Goal: Task Accomplishment & Management: Complete application form

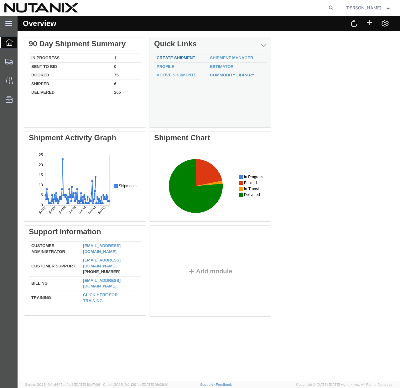
click at [177, 58] on link "Create Shipment" at bounding box center [175, 57] width 38 height 5
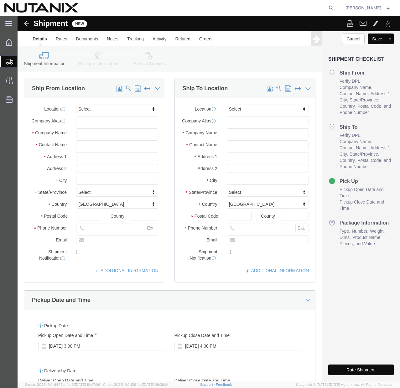
select select
click span
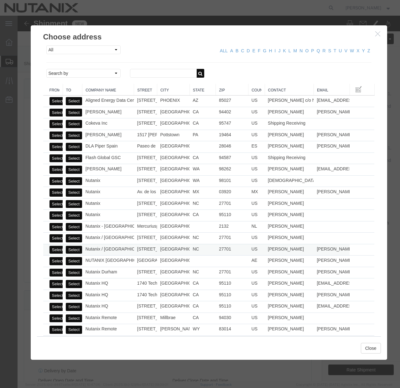
click button "Select"
select select
type input "Nutanix / [GEOGRAPHIC_DATA]"
type input "[PERSON_NAME]"
type input "[STREET_ADDRESS]"
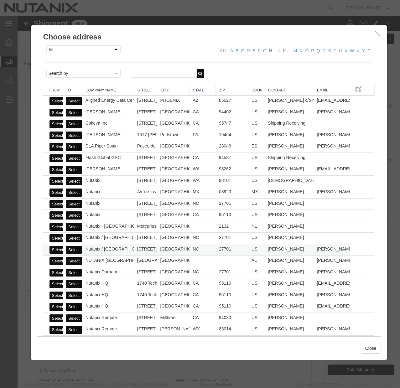
type input "Ste 700"
type input "[GEOGRAPHIC_DATA]"
type input "27701"
type input "[PHONE_NUMBER]"
type input "[PERSON_NAME][EMAIL_ADDRESS][PERSON_NAME][DOMAIN_NAME]"
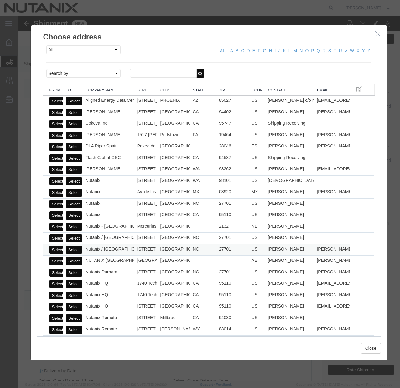
checkbox input "true"
select select "NC"
click button "Close"
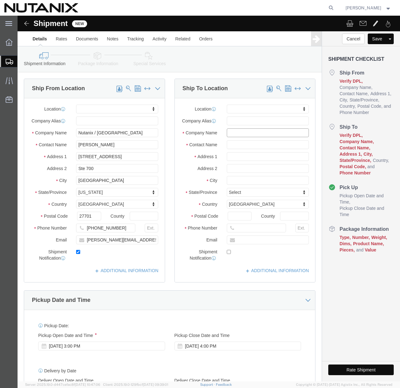
click input "text"
paste input "[PERSON_NAME]"
type input "[PERSON_NAME]"
click input "text"
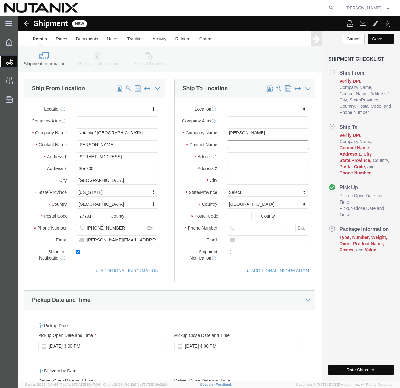
paste input "[PERSON_NAME]"
type input "[PERSON_NAME]"
click input "text"
paste input "[STREET_ADDRESS]"
type input "[STREET_ADDRESS]"
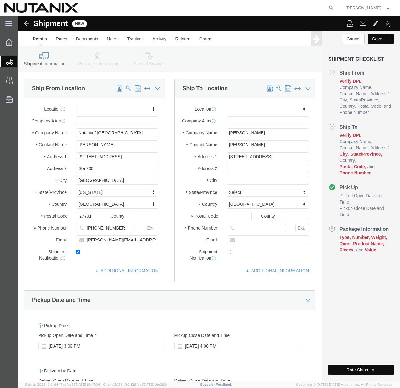
select select
click input "text"
paste input "[GEOGRAPHIC_DATA]"
type input "[GEOGRAPHIC_DATA]"
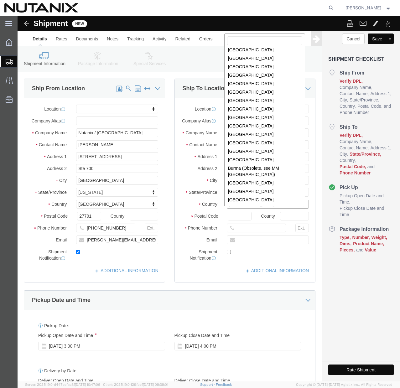
scroll to position [253, 0]
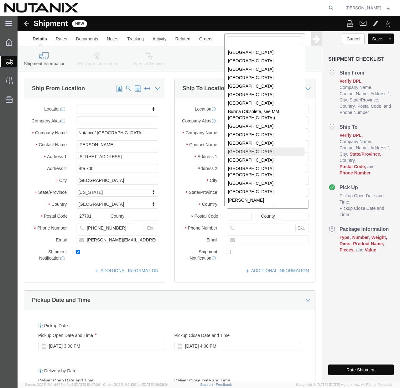
select select
select select "CA"
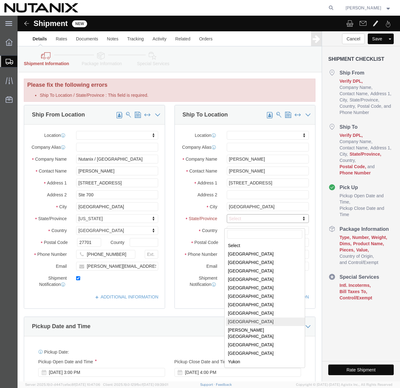
select select
select select "ON"
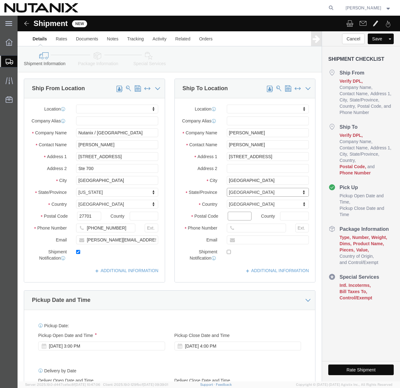
click input "Postal Code"
paste input "N0B1M0"
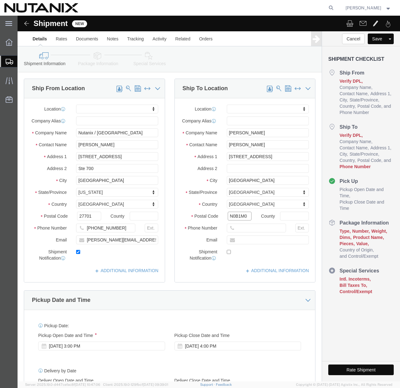
type input "N0B1M0"
select select
click input "text"
paste input "[PHONE_NUMBER]"
type input "[PHONE_NUMBER]"
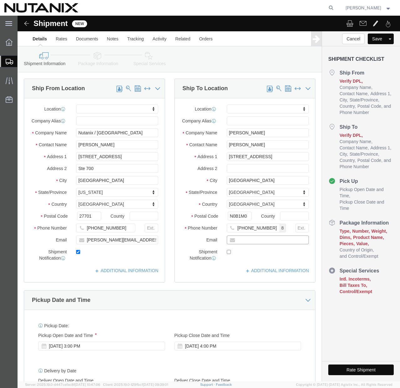
click input "text"
paste input "[PERSON_NAME][EMAIL_ADDRESS][PERSON_NAME][DOMAIN_NAME]"
type input "[PERSON_NAME][EMAIL_ADDRESS][PERSON_NAME][DOMAIN_NAME]"
checkbox input "true"
click div "Pickup Date and Time"
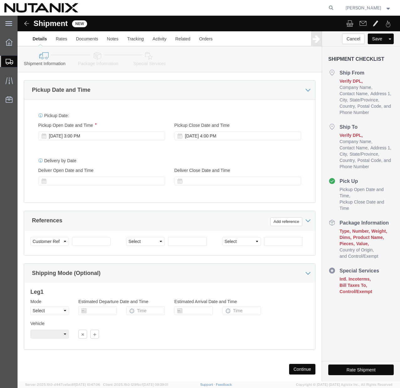
scroll to position [210, 0]
click input "text"
type input "79101"
click select "Select Account Type Activity ID Airline Appointment Number ASN Batch Request # …"
select select "PURCHORD"
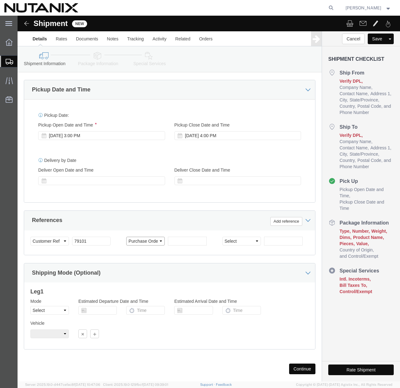
click select "Select Account Type Activity ID Airline Appointment Number ASN Batch Request # …"
click input "text"
type input "asset kit"
click button "Continue"
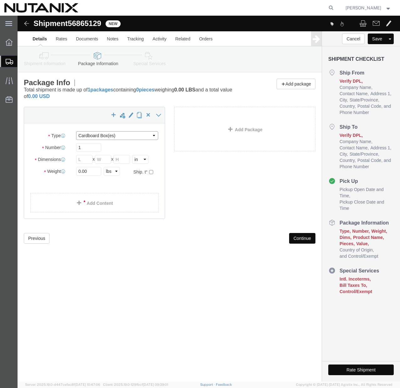
click select "Select Bale(s) Basket(s) Bolt(s) Bottle(s) Buckets Bulk Bundle(s) Can(s) Cardbo…"
select select "YRPK"
click select "Select Bale(s) Basket(s) Bolt(s) Bottle(s) Buckets Bulk Bundle(s) Can(s) Cardbo…"
click input "1"
type input "2"
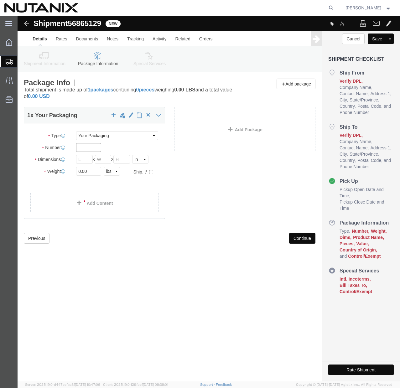
type input "1"
click input "0.00"
type input "20"
click input "text"
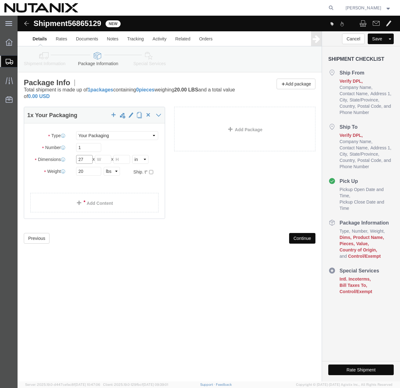
type input "27"
click input "text"
type input "21"
click input "text"
type input "6"
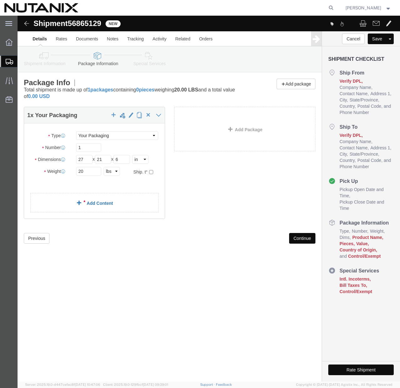
click div "1 x Your Packaging Package Type Select Bale(s) Basket(s) Bolt(s) Bottle(s) Buck…"
click link "Add Content"
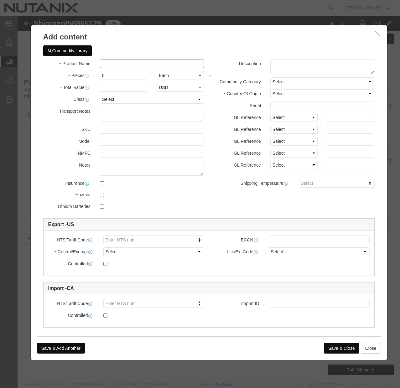
click input "text"
type input "Lenovo 27" monitor"
click input "0"
type input "1"
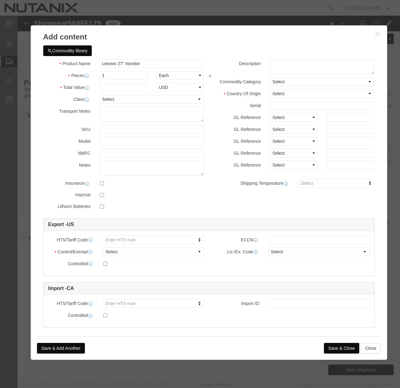
click h3 "Add content"
click input "text"
type input "500"
click select "Select [GEOGRAPHIC_DATA] [GEOGRAPHIC_DATA] [GEOGRAPHIC_DATA] [GEOGRAPHIC_DATA] …"
select select "CN"
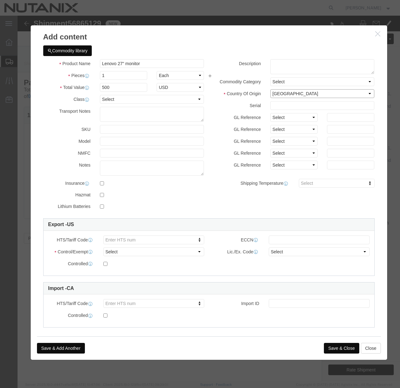
click select "Select [GEOGRAPHIC_DATA] [GEOGRAPHIC_DATA] [GEOGRAPHIC_DATA] [GEOGRAPHIC_DATA] …"
click select "Select ATF BIS DEA EPA FDA FTR ITAR OFAC Other (OPA)"
select select "FTR"
click select "Select ATF BIS DEA EPA FDA FTR ITAR OFAC Other (OPA)"
click select "Select 30.2(d)(2) 30.36 30.37(a) 30.37(f) 30.37(g) 30.37(h) 30.37(i) 30.37(j) 3…"
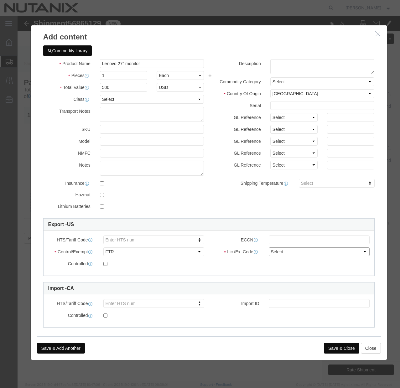
select select "30.37(f)"
click select "Select 30.2(d)(2) 30.36 30.37(a) 30.37(f) 30.37(g) 30.37(h) 30.37(i) 30.37(j) 3…"
click button "Save & Close"
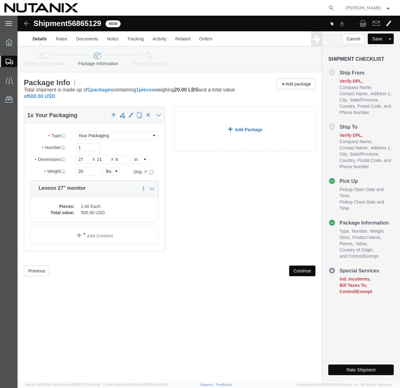
click span
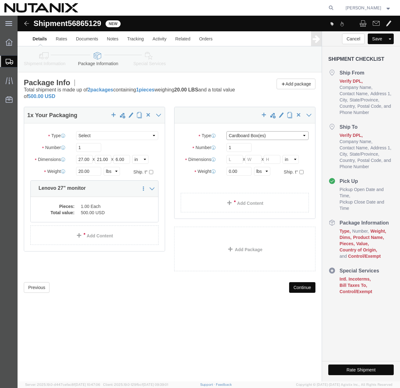
click select "Select Bale(s) Basket(s) Bolt(s) Bottle(s) Buckets Bulk Bundle(s) Can(s) Cardbo…"
select select "YRPK"
click select "Select Bale(s) Basket(s) Bolt(s) Bottle(s) Buckets Bulk Bundle(s) Can(s) Cardbo…"
click input "text"
type input "16"
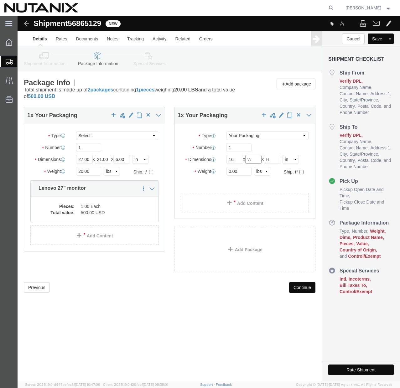
click input "text"
click select "Select Bale(s) Basket(s) Bolt(s) Bottle(s) Buckets Bulk Bundle(s) Can(s) Cardbo…"
select select "LBX"
click select "Select Bale(s) Basket(s) Bolt(s) Bottle(s) Buckets Bulk Bundle(s) Can(s) Cardbo…"
type input "17.50"
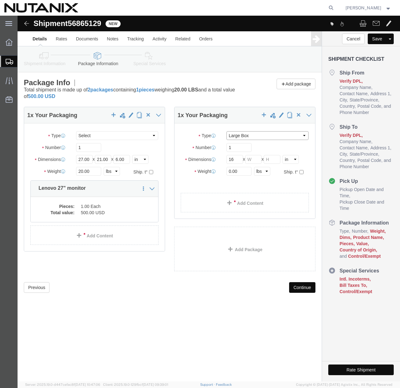
type input "12.50"
type input "3.00"
click input "0.00"
type input "2"
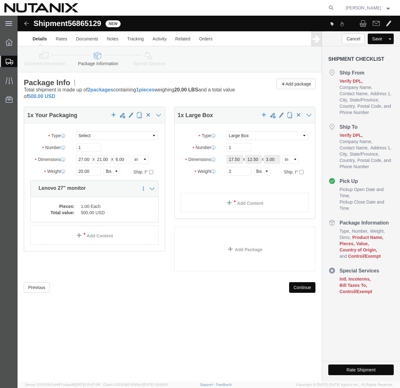
click ul
click link "Add Content"
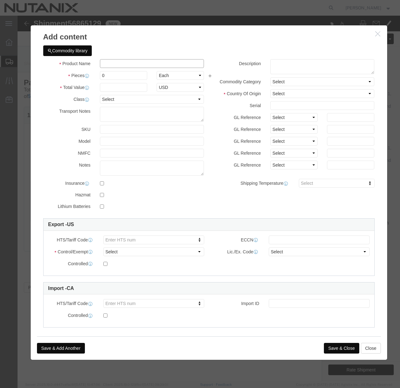
click input "text"
type input "Logitech Zone 305 wireless headset"
click input "0"
type input "1"
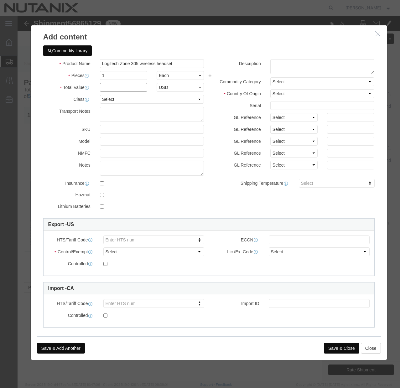
click input "text"
type input "60"
click h3 "Add content"
click select "Select [GEOGRAPHIC_DATA] [GEOGRAPHIC_DATA] [GEOGRAPHIC_DATA] [GEOGRAPHIC_DATA] …"
select select "CN"
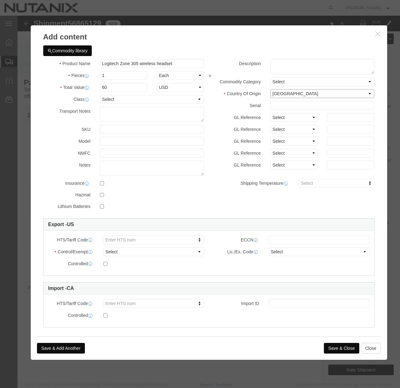
click select "Select [GEOGRAPHIC_DATA] [GEOGRAPHIC_DATA] [GEOGRAPHIC_DATA] [GEOGRAPHIC_DATA] …"
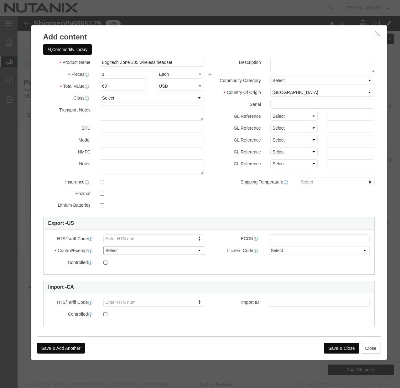
click select "Select ATF BIS DEA EPA FDA FTR ITAR OFAC Other (OPA)"
select select "FTR"
click select "Select ATF BIS DEA EPA FDA FTR ITAR OFAC Other (OPA)"
click select "Select 30.2(d)(2) 30.36 30.37(a) 30.37(f) 30.37(g) 30.37(h) 30.37(i) 30.37(j) 3…"
select select "30.37(f)"
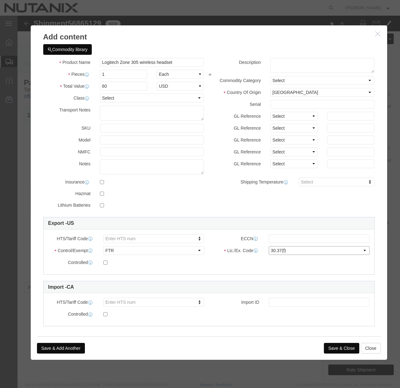
click select "Select 30.2(d)(2) 30.36 30.37(a) 30.37(f) 30.37(g) 30.37(h) 30.37(i) 30.37(j) 3…"
click button "Save & Close"
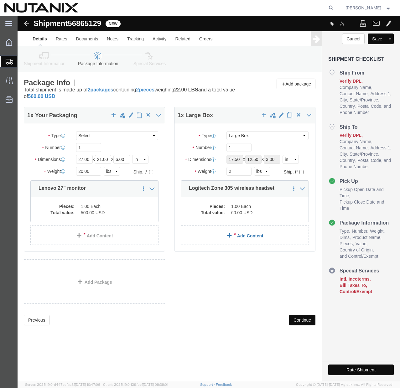
click link "Add Content"
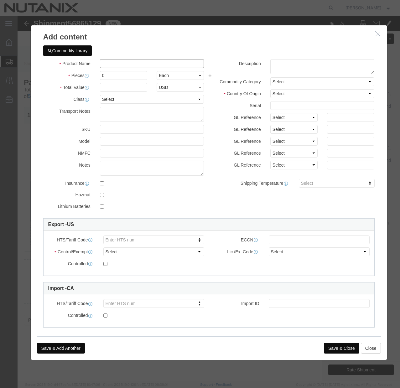
click input "text"
type input "Apple Magic Keyboard"
click input "0"
type input "1"
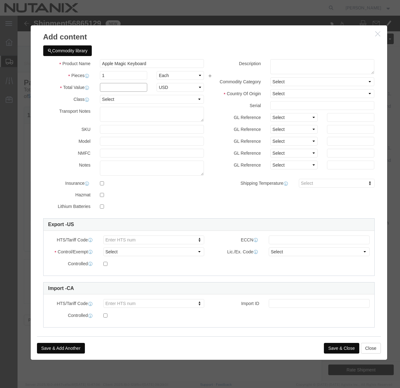
click input "text"
type input "150"
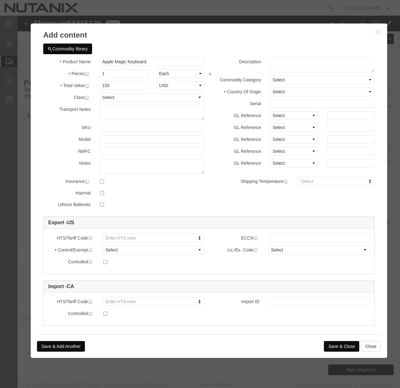
click h3 "Add content"
click select "Select [GEOGRAPHIC_DATA] [GEOGRAPHIC_DATA] [GEOGRAPHIC_DATA] [GEOGRAPHIC_DATA] …"
select select "CN"
click select "Select [GEOGRAPHIC_DATA] [GEOGRAPHIC_DATA] [GEOGRAPHIC_DATA] [GEOGRAPHIC_DATA] …"
click select "Select ATF BIS DEA EPA FDA FTR ITAR OFAC Other (OPA)"
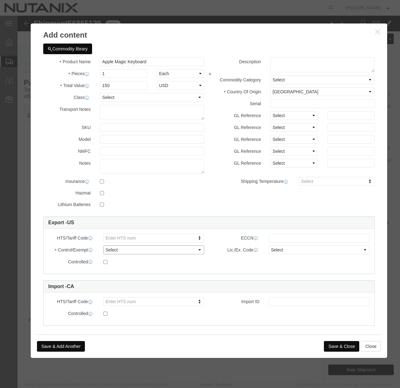
select select "FTR"
click select "Select ATF BIS DEA EPA FDA FTR ITAR OFAC Other (OPA)"
click select "Select 30.2(d)(2) 30.36 30.37(a) 30.37(f) 30.37(g) 30.37(h) 30.37(i) 30.37(j) 3…"
select select "30.37(f)"
click select "Select 30.2(d)(2) 30.36 30.37(a) 30.37(f) 30.37(g) 30.37(h) 30.37(i) 30.37(j) 3…"
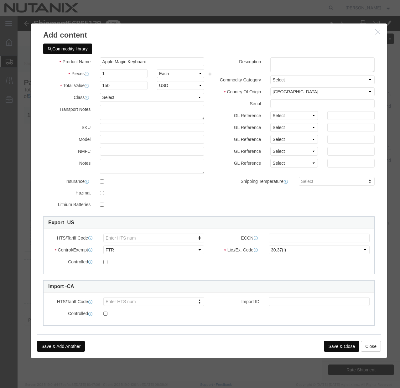
click button "Save & Close"
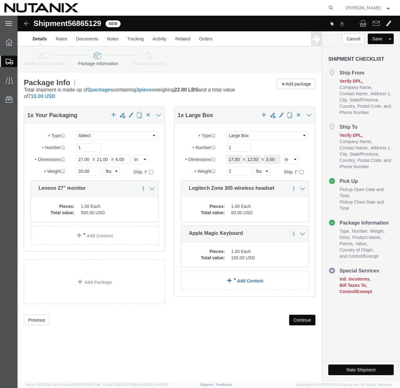
click link "Add Content"
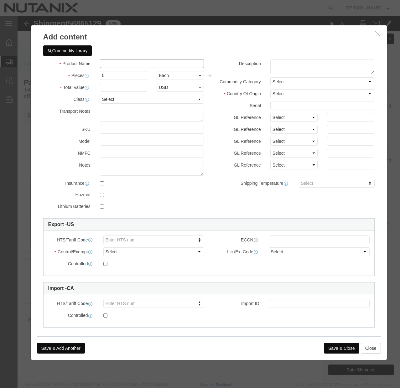
click input "text"
type input "Apple Magic Mouse"
click input "0"
type input "1"
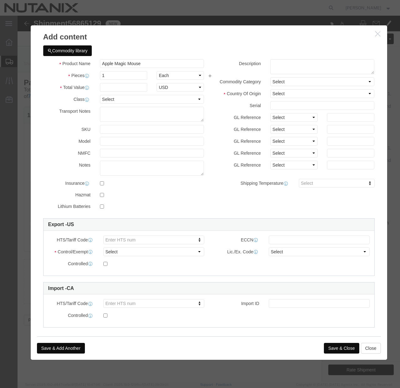
click div "Commodity library"
click input "text"
type input "100"
click select "Select [GEOGRAPHIC_DATA] [GEOGRAPHIC_DATA] [GEOGRAPHIC_DATA] [GEOGRAPHIC_DATA] …"
select select "CN"
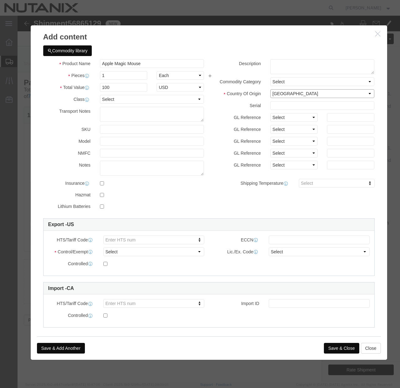
click select "Select [GEOGRAPHIC_DATA] [GEOGRAPHIC_DATA] [GEOGRAPHIC_DATA] [GEOGRAPHIC_DATA] …"
click select "Select ATF BIS DEA EPA FDA FTR ITAR OFAC Other (OPA)"
select select "FTR"
click select "Select ATF BIS DEA EPA FDA FTR ITAR OFAC Other (OPA)"
click select "Select 30.2(d)(2) 30.36 30.37(a) 30.37(f) 30.37(g) 30.37(h) 30.37(i) 30.37(j) 3…"
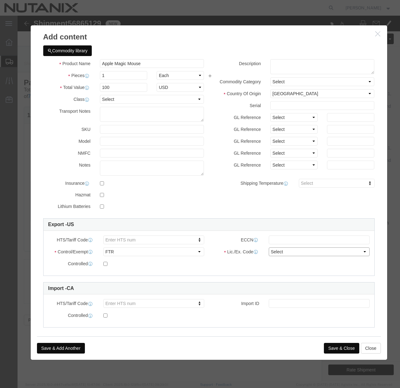
select select "30.37(f)"
click select "Select 30.2(d)(2) 30.36 30.37(a) 30.37(f) 30.37(g) 30.37(h) 30.37(i) 30.37(j) 3…"
click button "Save & Close"
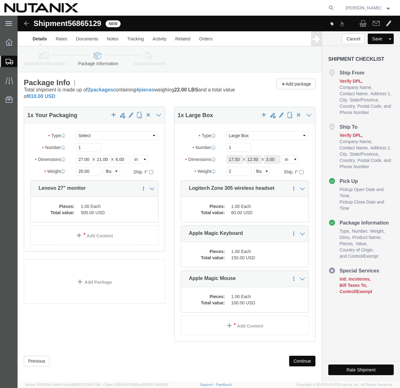
click button "Continue"
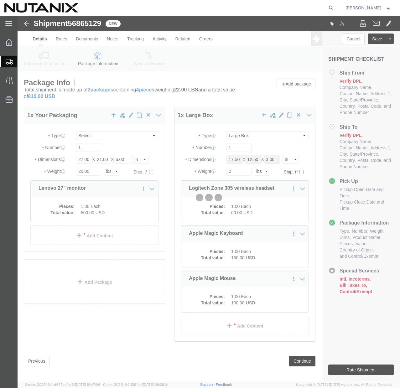
select select
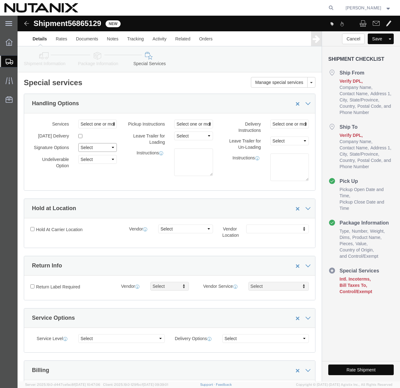
click select "Select Adult Signature Required Direct Signature Required No Signature Required…"
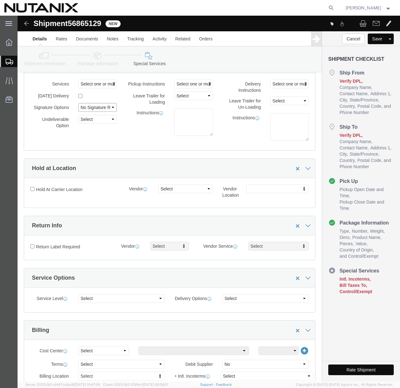
scroll to position [39, 0]
click select "Select Adult Signature Required Direct Signature Required No Signature Required…"
select select "SignReqOnDeliveryFlag"
click select "Select Adult Signature Required Direct Signature Required No Signature Required…"
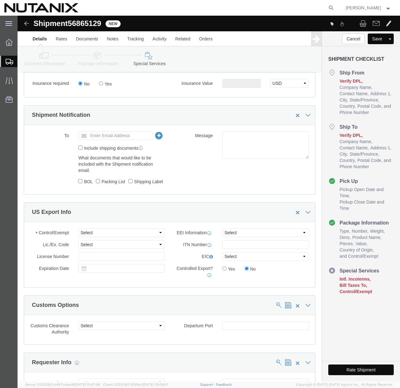
scroll to position [424, 0]
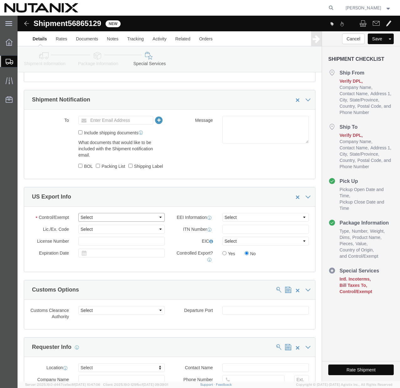
click select "Select ATF BIS DEA EPA FDA FTR ITAR OFAC Other (OPA)"
select select "FTR"
click select "Select ATF BIS DEA EPA FDA FTR ITAR OFAC Other (OPA)"
click select "Select 30.2(d)(2) 30.36 30.37(a) 30.37(f) 30.37(g) 30.37(h) 30.37(i) 30.37(j) 3…"
select select "30.37(f)"
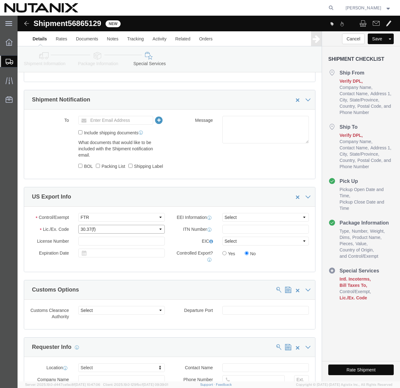
click select "Select 30.2(d)(2) 30.36 30.37(a) 30.37(f) 30.37(g) 30.37(h) 30.37(i) 30.37(j) 3…"
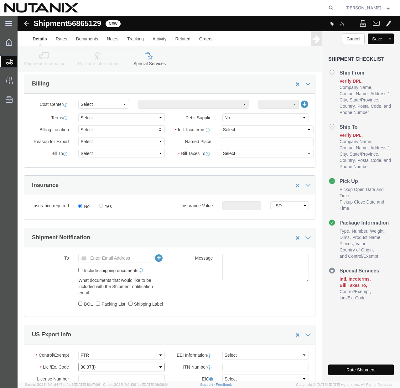
scroll to position [277, 0]
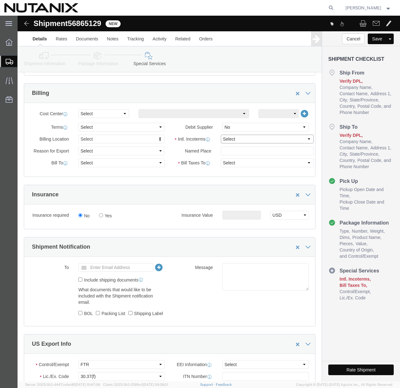
click select "Select Carriage Insurance Paid Carriage Paid To Cost and Freight Cost Insurance…"
select select "DDP"
click select "Select Carriage Insurance Paid Carriage Paid To Cost and Freight Cost Insurance…"
select select "SHIP"
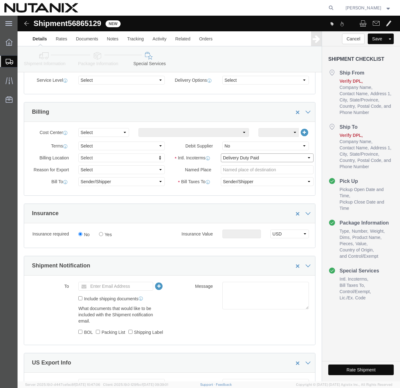
scroll to position [270, 0]
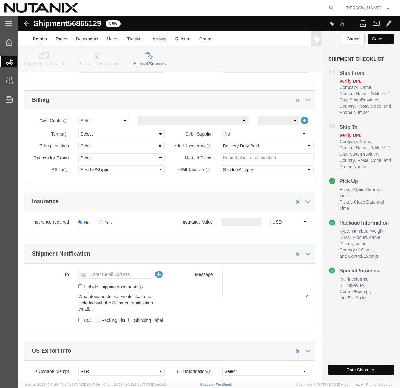
click button "Rate Shipment"
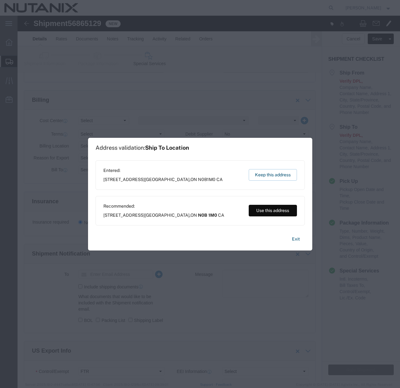
click at [258, 208] on button "Use this address" at bounding box center [272, 211] width 48 height 12
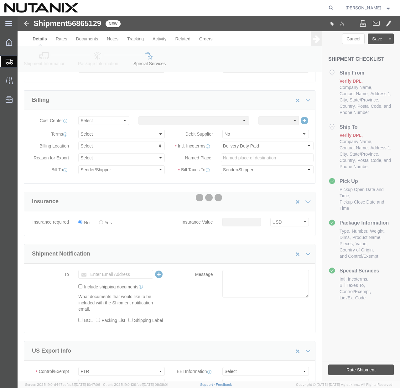
scroll to position [0, 0]
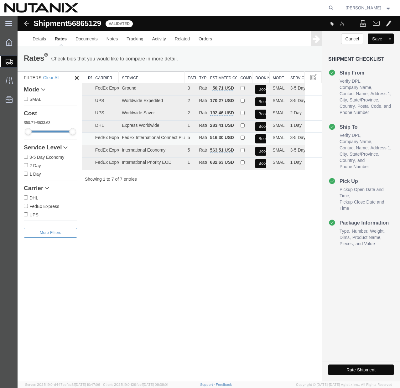
click at [258, 138] on button "Book" at bounding box center [260, 138] width 11 height 9
click at [259, 138] on button "Book" at bounding box center [260, 138] width 11 height 9
click at [36, 38] on link "Details" at bounding box center [39, 38] width 22 height 15
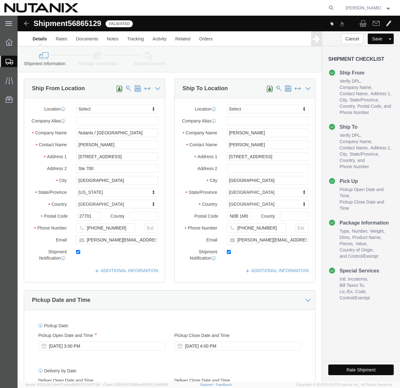
click link "Package Information"
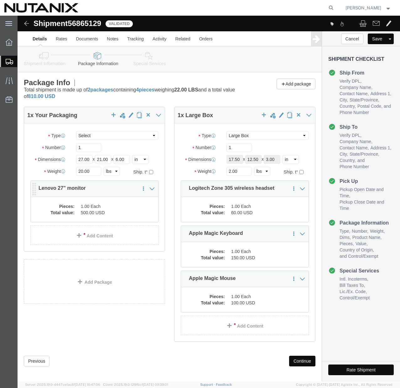
click dd "500.00 USD"
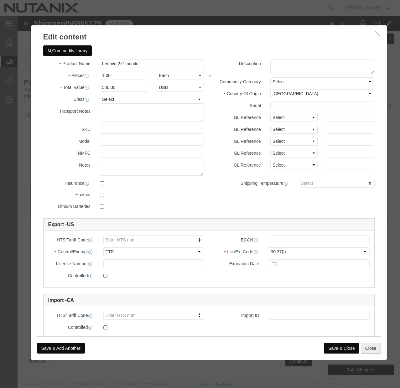
click button "Close"
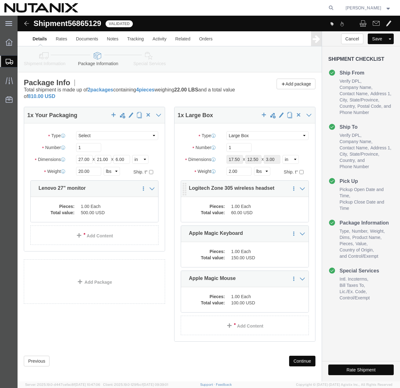
click div "Pieces: 1.00 Each Total value: 60.00 USD"
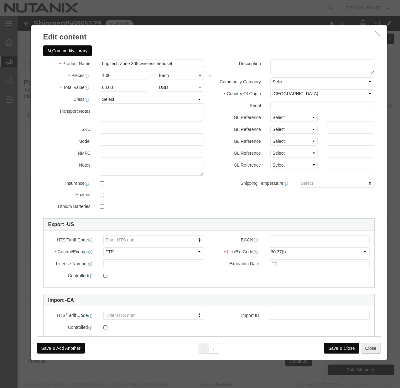
click button "Close"
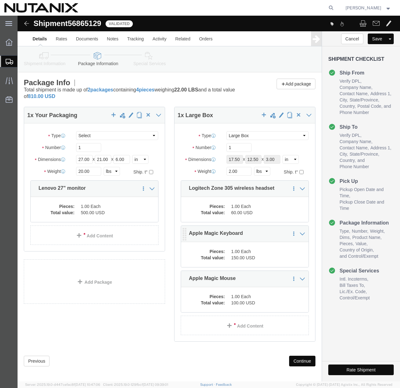
click p "Apple Magic Keyboard"
click dd "1.00 Each"
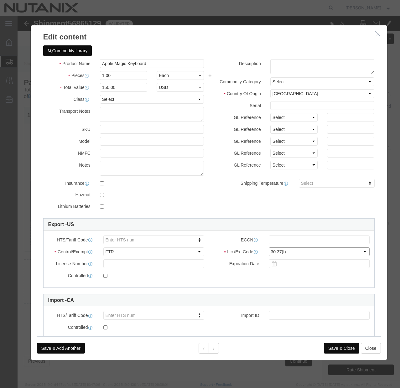
click select "Select 30.2(d)(2) 30.36 30.37(a) 30.37(f) 30.37(g) 30.37(h) 30.37(i) 30.37(j) 3…"
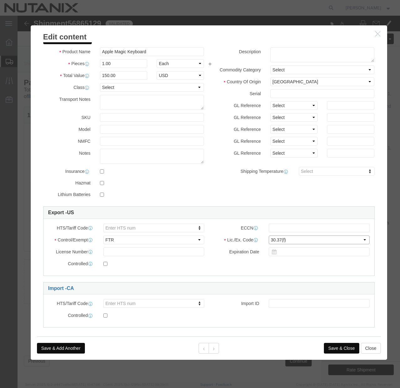
scroll to position [17, 0]
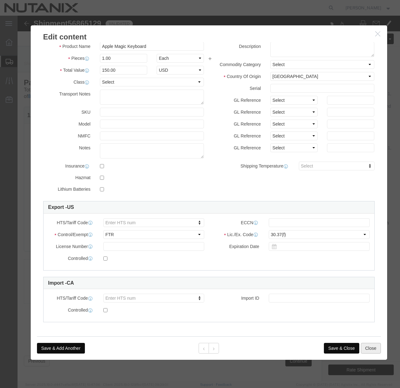
click button "Close"
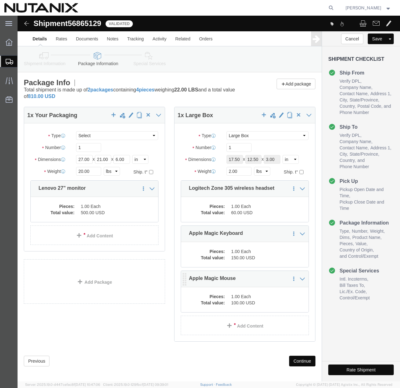
click dd "1.00 Each"
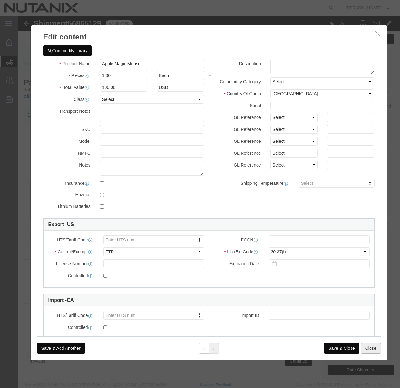
click button "Close"
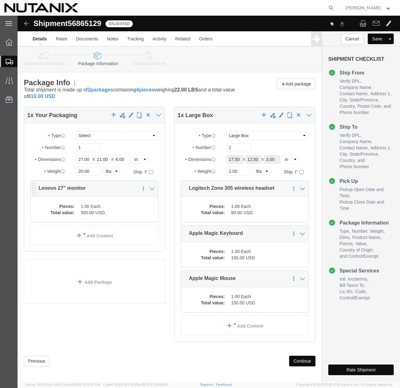
click dd "500.00 USD"
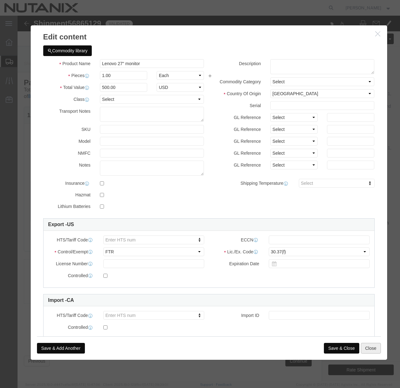
click button "Close"
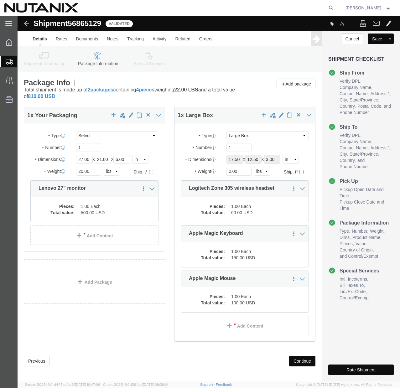
click link "Special Services"
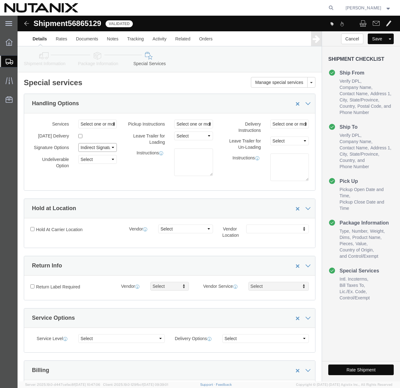
click select "Select Adult Signature Required Direct Signature Required No Signature Required…"
select select "NoSignReqOnDeliveryFlag"
click select "Select Adult Signature Required Direct Signature Required No Signature Required…"
click button "Rate Shipment"
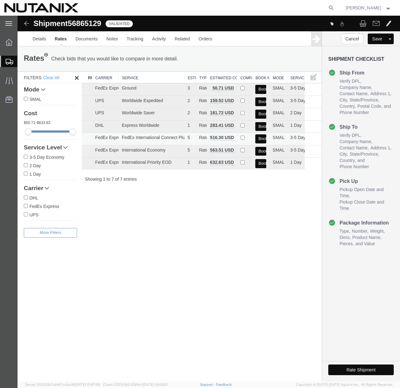
click at [262, 140] on button "Book" at bounding box center [260, 138] width 11 height 9
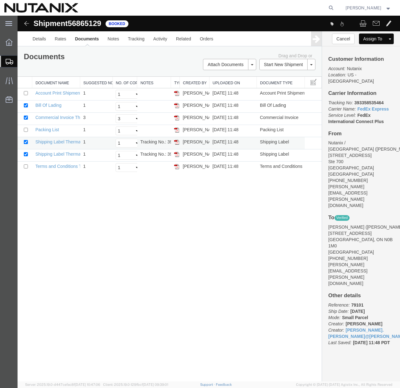
click at [177, 143] on img at bounding box center [176, 142] width 5 height 5
click at [177, 156] on img at bounding box center [176, 154] width 5 height 5
click at [177, 117] on img at bounding box center [176, 117] width 5 height 5
click at [176, 105] on img at bounding box center [176, 105] width 5 height 5
click at [150, 154] on td "Tracking No.: 393358535589" at bounding box center [154, 155] width 34 height 12
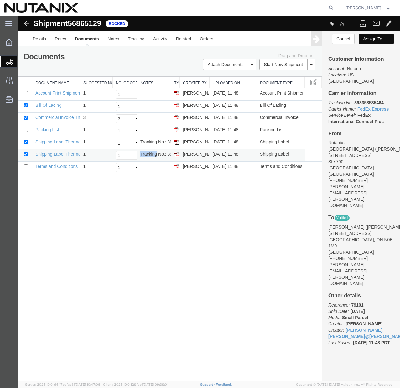
click at [150, 154] on td "Tracking No.: 393358535589" at bounding box center [154, 155] width 34 height 12
copy td "Tracking No.: 393358535589"
click at [163, 142] on td "Tracking No.: 393358535464" at bounding box center [154, 143] width 34 height 12
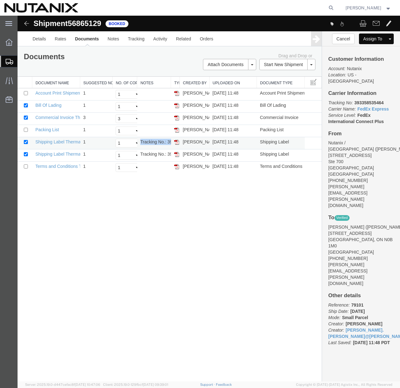
click at [163, 142] on td "Tracking No.: 393358535464" at bounding box center [154, 143] width 34 height 12
copy td "Tracking No.: 393358535464"
